Goal: Transaction & Acquisition: Purchase product/service

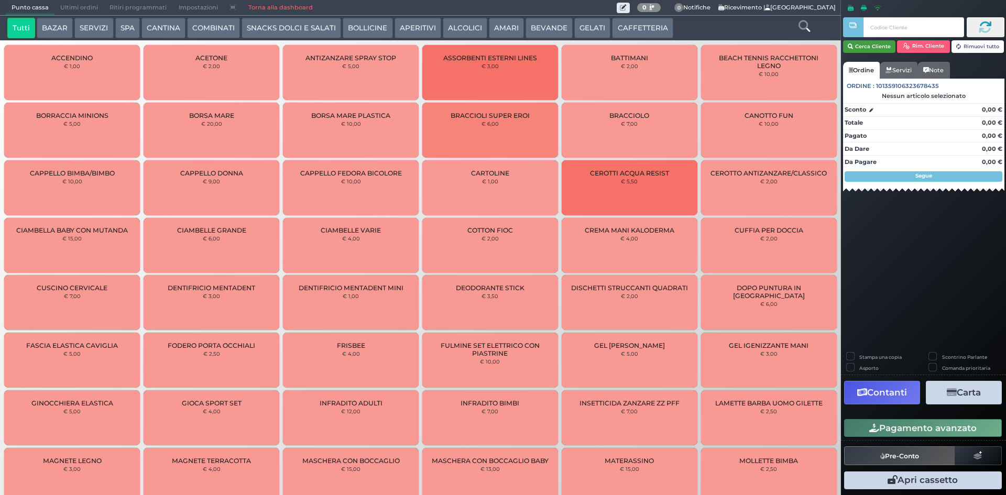
click at [869, 45] on button "Cerca Cliente" at bounding box center [869, 46] width 53 height 13
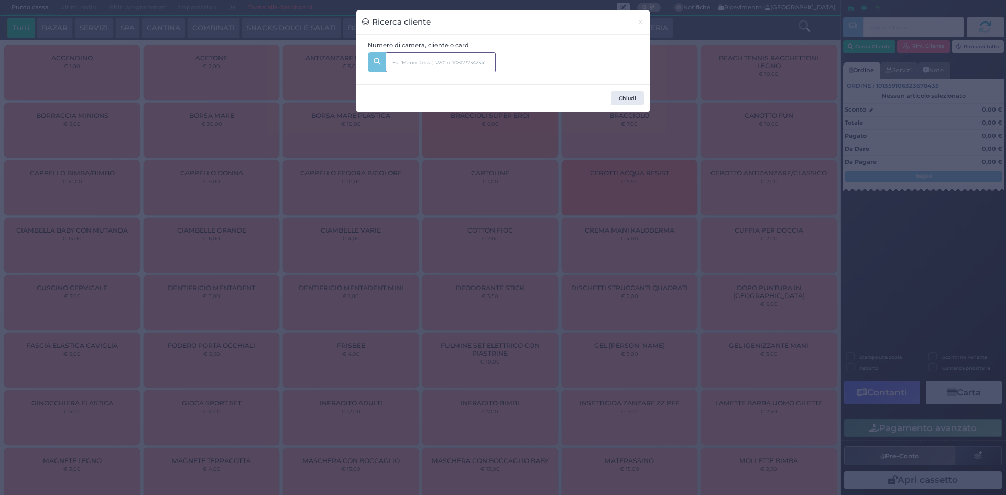
click at [444, 65] on input "text" at bounding box center [441, 62] width 110 height 20
type input "246"
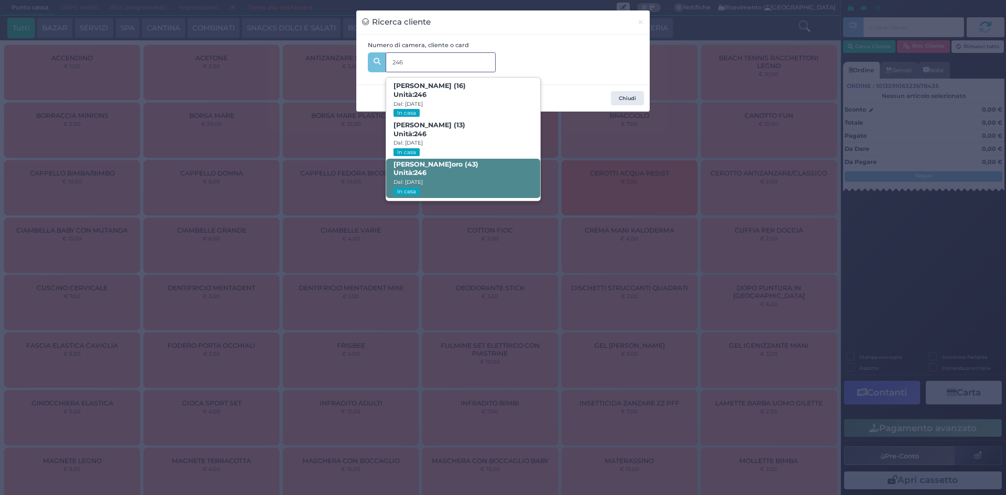
click at [465, 174] on span "Silvia D‘oro (43) Unità: 246 Dal: 24/08/2025 In casa" at bounding box center [462, 178] width 153 height 39
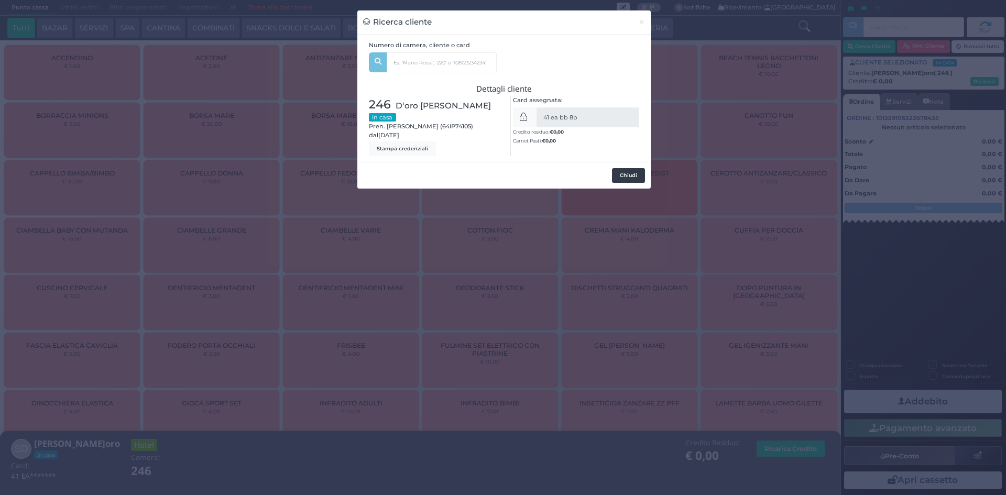
click at [622, 172] on button "Chiudi" at bounding box center [628, 175] width 33 height 15
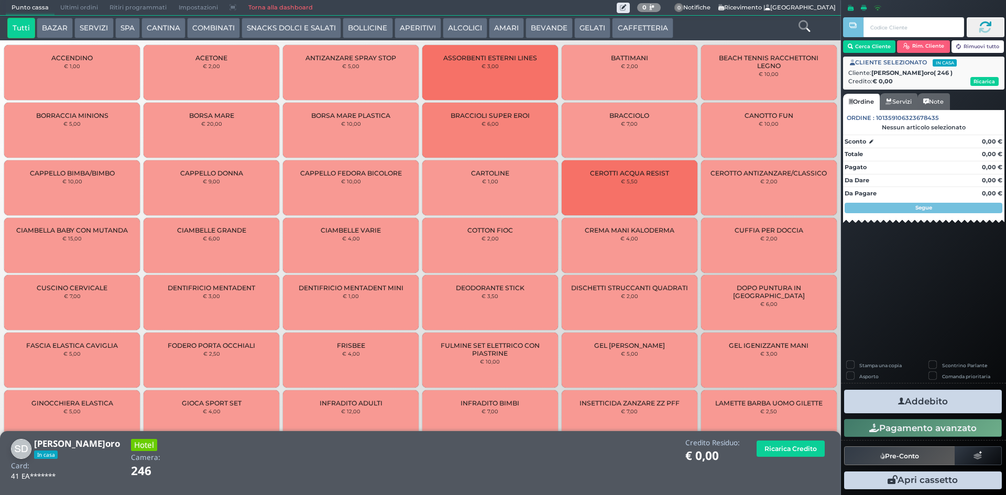
click at [103, 29] on button "SERVIZI" at bounding box center [93, 28] width 39 height 21
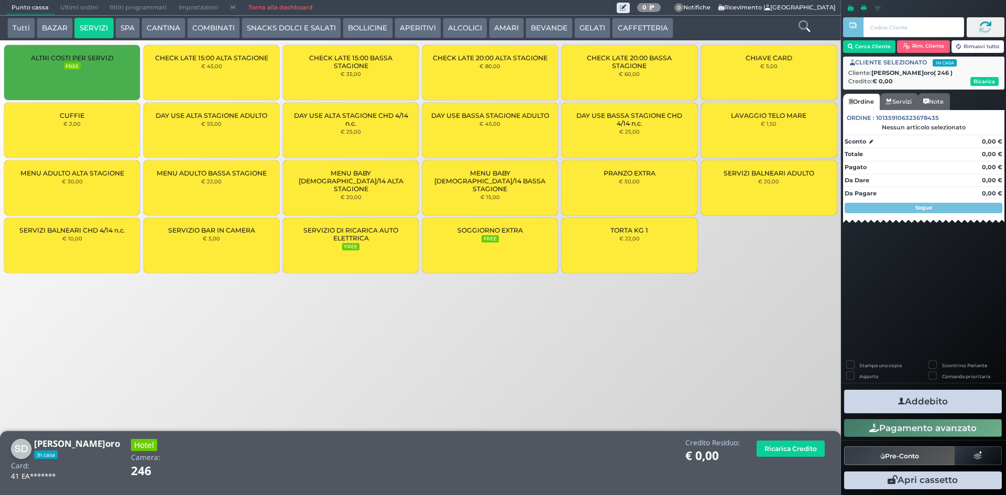
click at [234, 187] on div "MENU ADULTO BASSA STAGIONE € 22,00" at bounding box center [212, 187] width 136 height 55
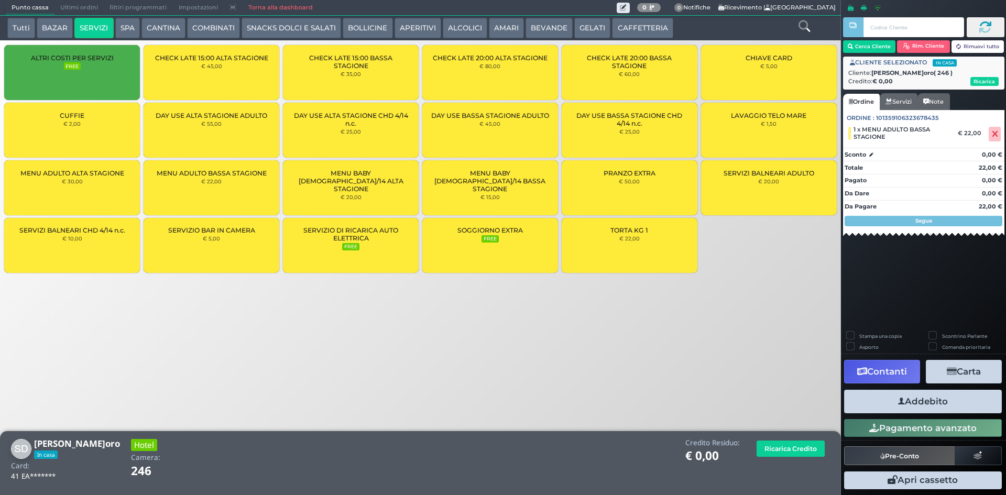
click at [938, 404] on button "Addebito" at bounding box center [923, 402] width 158 height 24
